Goal: Task Accomplishment & Management: Use online tool/utility

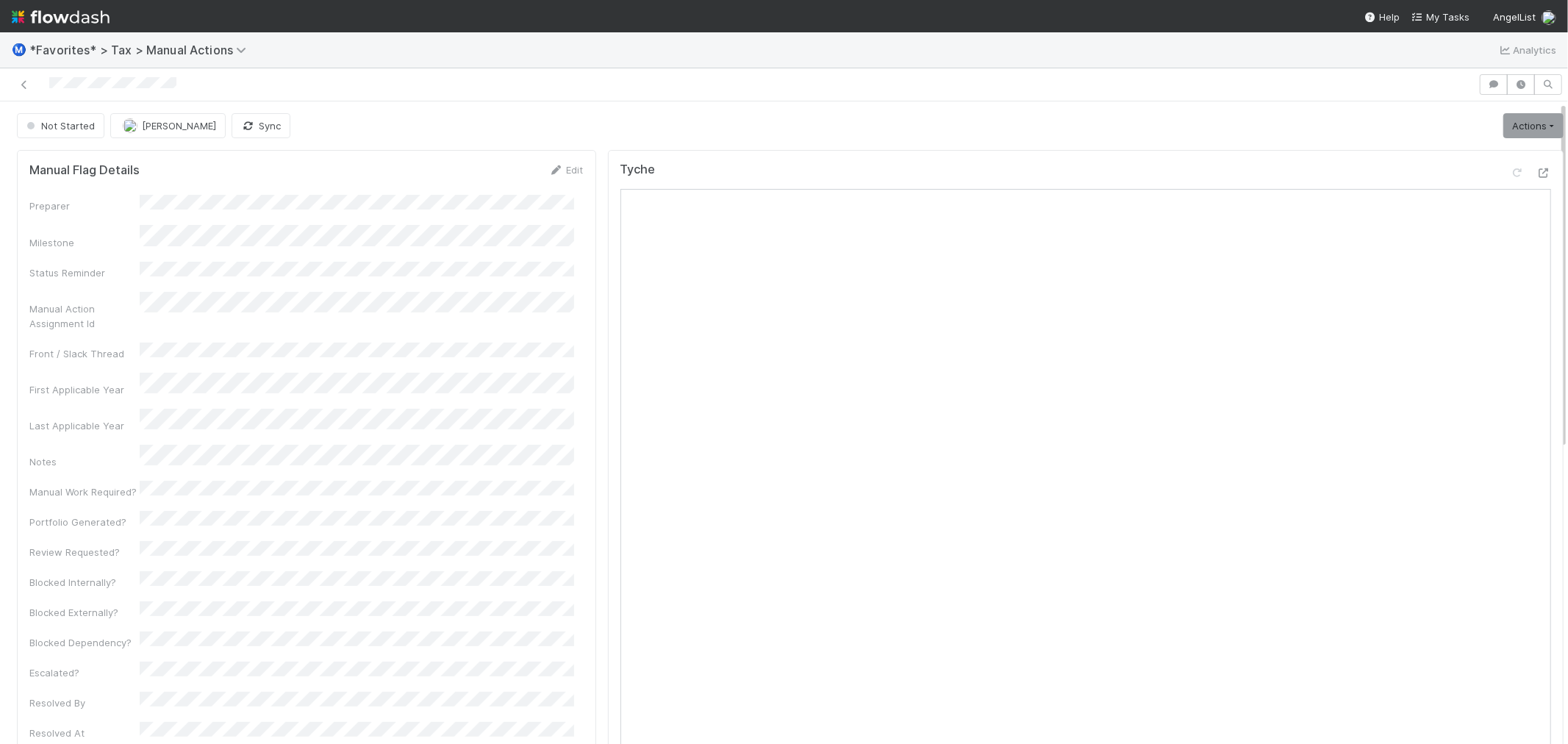
click at [732, 84] on div at bounding box center [739, 84] width 1467 height 20
click at [839, 127] on div "Not Started Michael Binck Sync Actions Start Escalate Toggle Carry Forward Bloc…" at bounding box center [790, 125] width 1547 height 25
click at [727, 128] on div "Not Started Michael Binck Sync Actions Start Escalate Toggle Carry Forward Bloc…" at bounding box center [790, 125] width 1547 height 25
click at [1504, 134] on link "Actions" at bounding box center [1533, 125] width 60 height 25
click at [1493, 158] on button "Start" at bounding box center [1498, 156] width 136 height 20
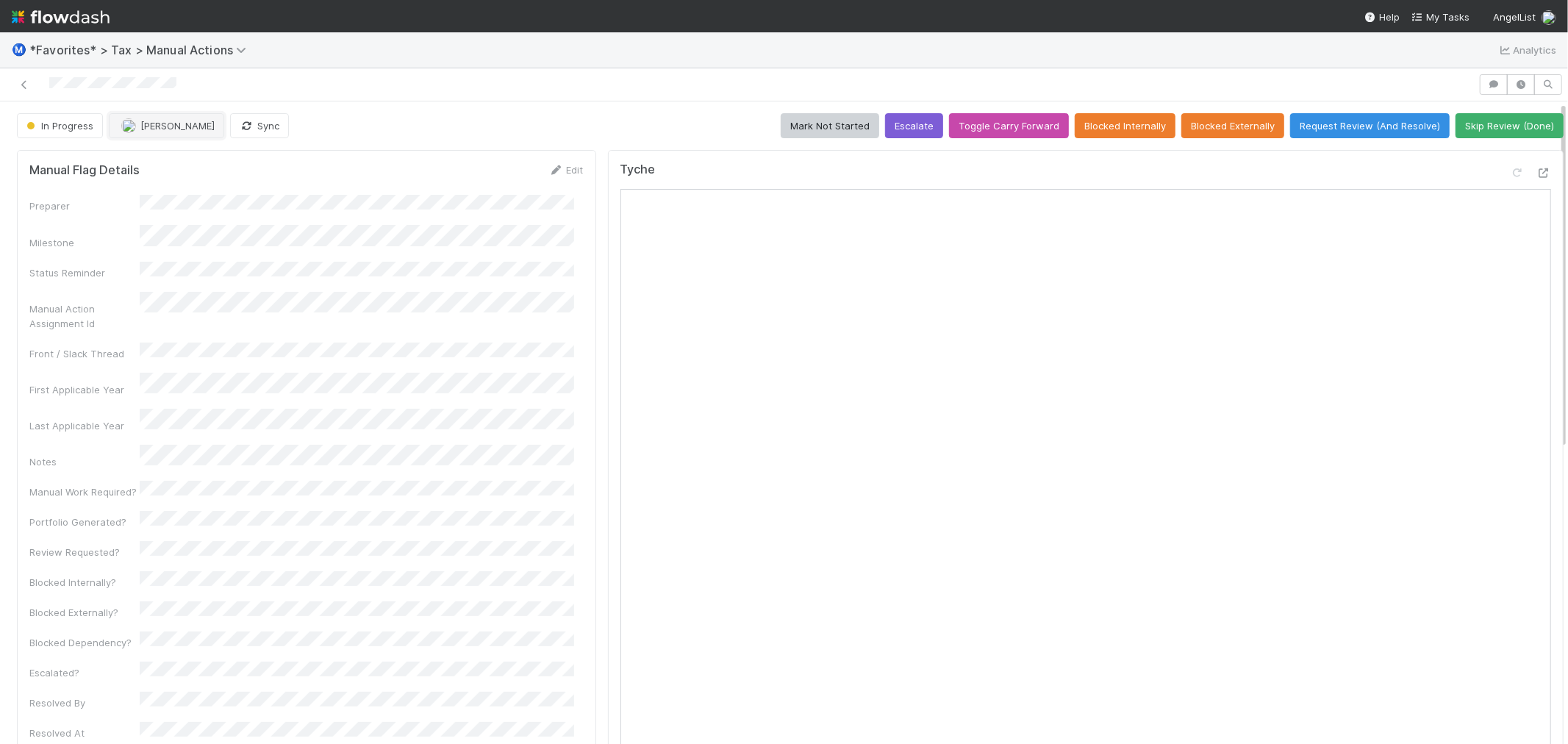
click at [172, 134] on button "[PERSON_NAME]" at bounding box center [167, 125] width 116 height 25
click at [579, 131] on div "In Progress Junerl Omnes Sync Mark Not Started Escalate Toggle Carry Forward Bl…" at bounding box center [790, 125] width 1547 height 25
click at [1389, 158] on div "Tyche" at bounding box center [1086, 544] width 956 height 790
click at [1537, 170] on icon at bounding box center [1544, 174] width 14 height 10
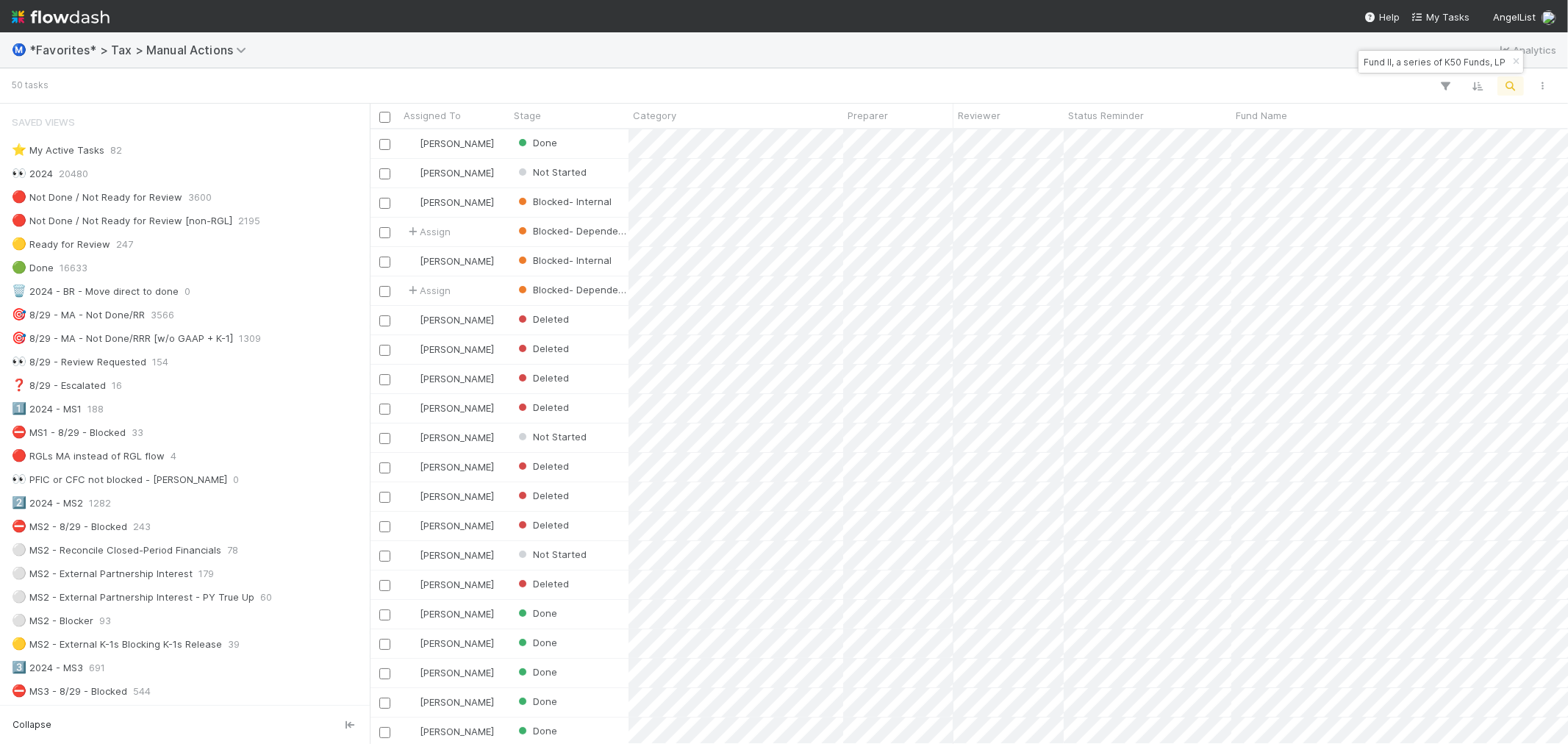
scroll to position [601, 1187]
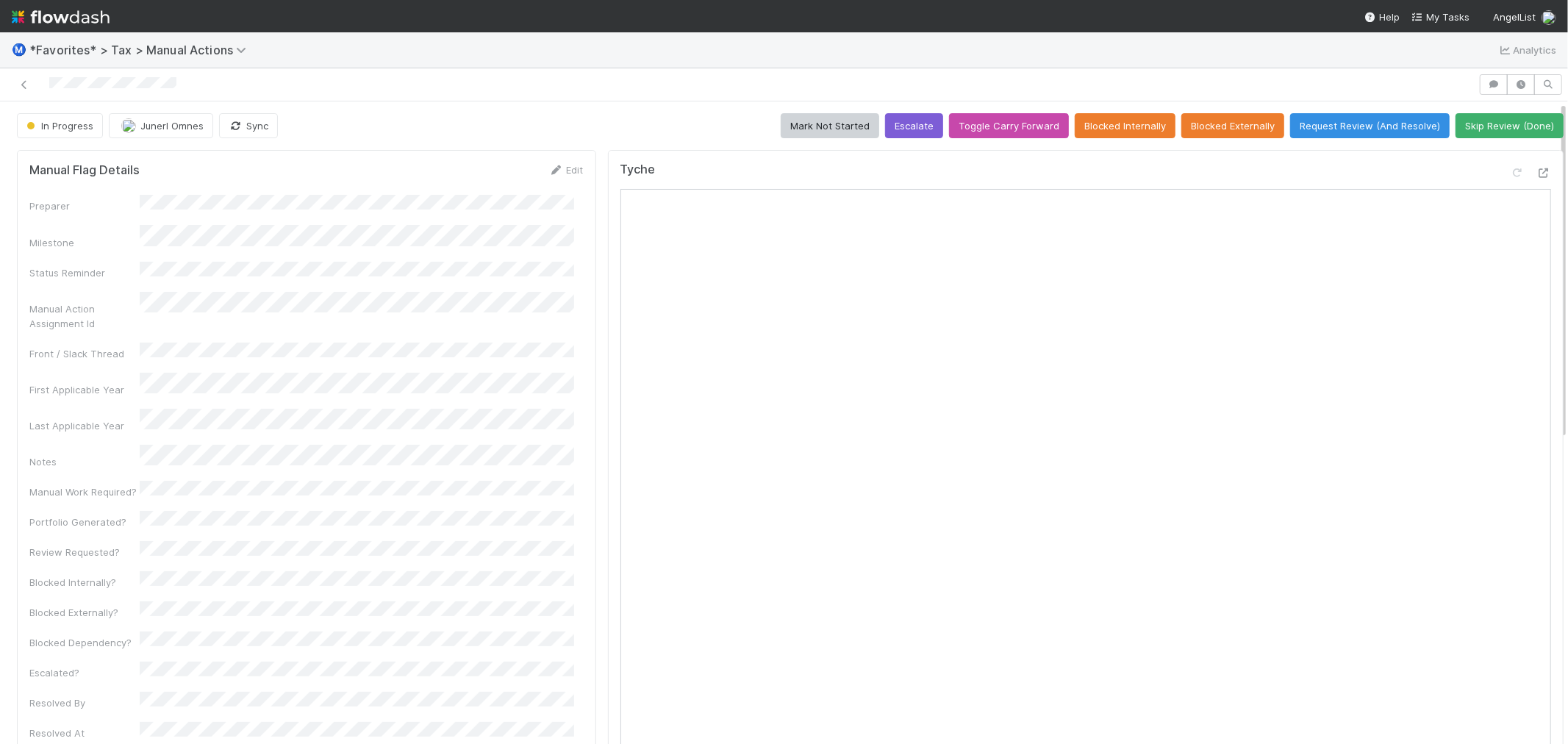
click at [548, 90] on div at bounding box center [739, 84] width 1467 height 20
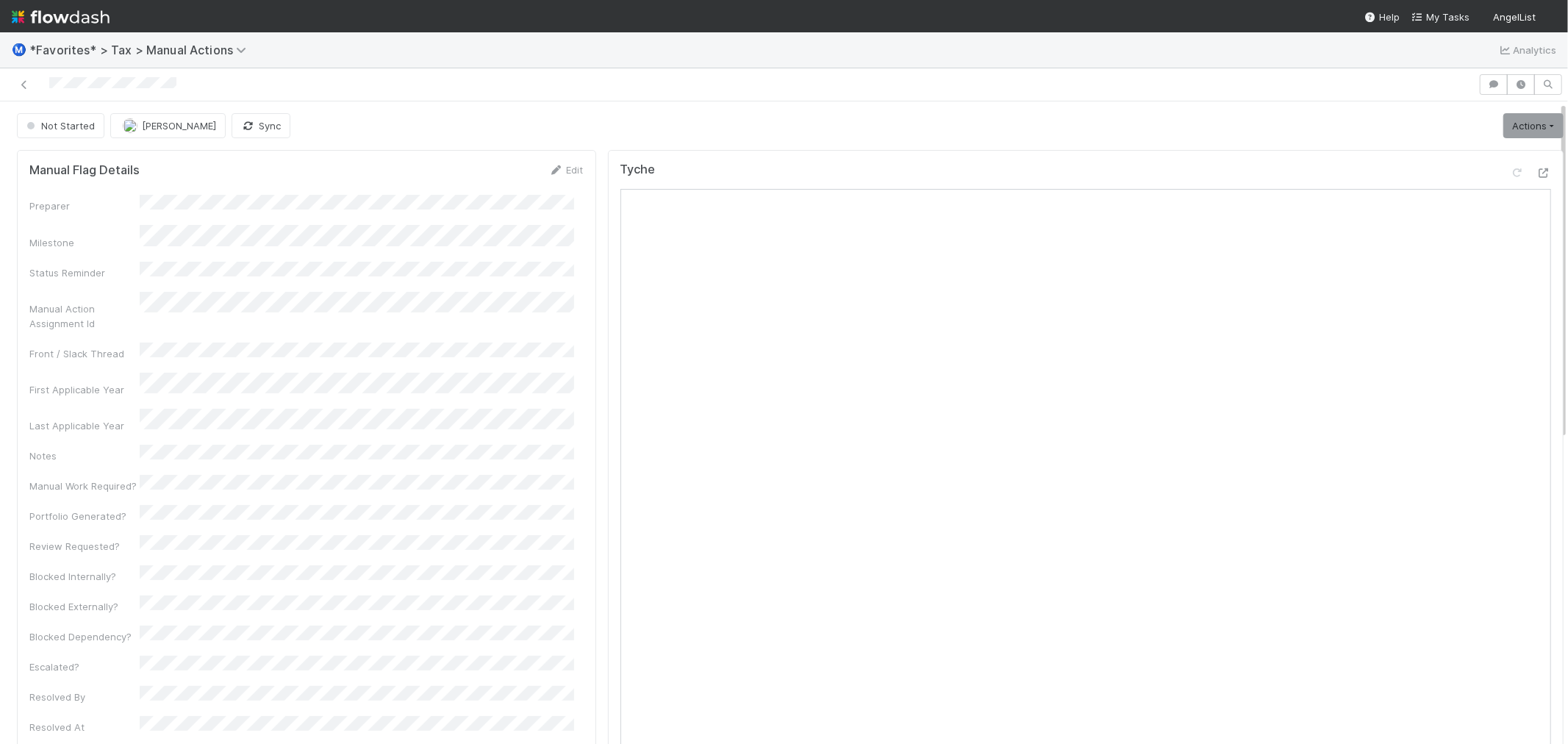
click at [619, 115] on div "Not Started [PERSON_NAME] Sync Actions Start Escalate Toggle Carry Forward Bloc…" at bounding box center [790, 125] width 1547 height 25
